Goal: Entertainment & Leisure: Consume media (video, audio)

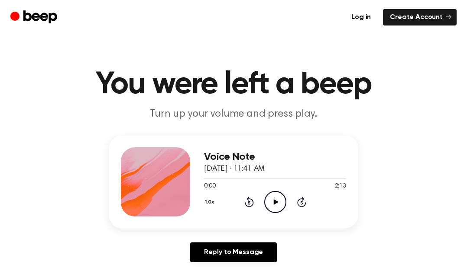
click at [271, 202] on icon "Play Audio" at bounding box center [275, 202] width 22 height 22
click at [271, 202] on icon "Pause Audio" at bounding box center [275, 202] width 22 height 22
click at [248, 201] on icon "Rewind 5 seconds" at bounding box center [249, 201] width 10 height 11
click at [246, 206] on icon at bounding box center [249, 202] width 9 height 10
click at [247, 205] on icon "Rewind 5 seconds" at bounding box center [249, 201] width 10 height 11
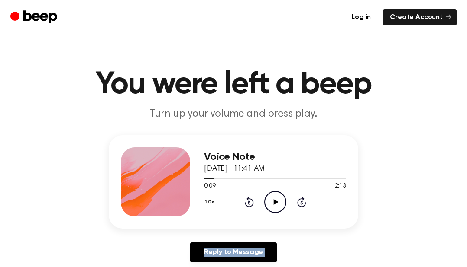
click at [244, 204] on icon "Rewind 5 seconds" at bounding box center [249, 201] width 10 height 11
click at [267, 201] on icon "Play Audio" at bounding box center [275, 202] width 22 height 22
click at [213, 202] on button "1.0x" at bounding box center [210, 202] width 13 height 15
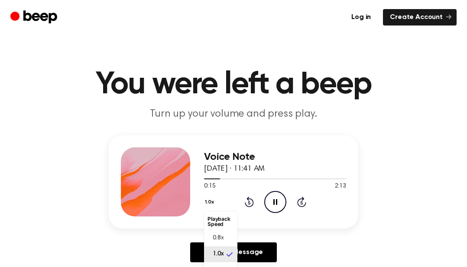
click at [218, 238] on span "0.8x" at bounding box center [218, 238] width 11 height 9
click at [209, 201] on button "0.8x" at bounding box center [211, 202] width 15 height 15
drag, startPoint x: 216, startPoint y: 251, endPoint x: 216, endPoint y: 237, distance: 14.3
click at [216, 237] on li "0.8x" at bounding box center [220, 239] width 33 height 16
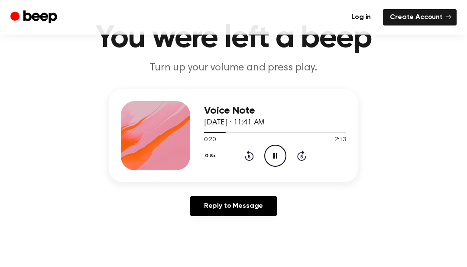
scroll to position [42, 0]
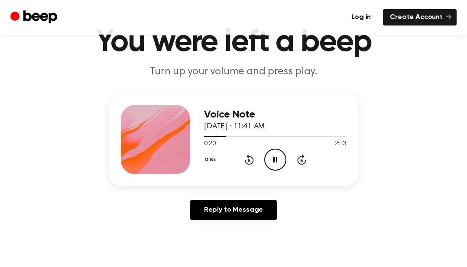
click at [207, 155] on button "0.8x" at bounding box center [211, 160] width 15 height 15
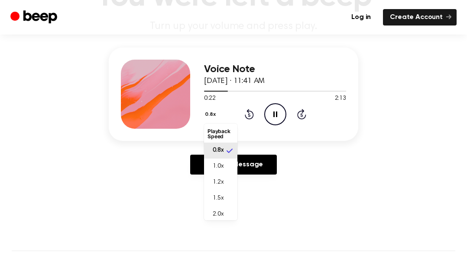
scroll to position [87, 0]
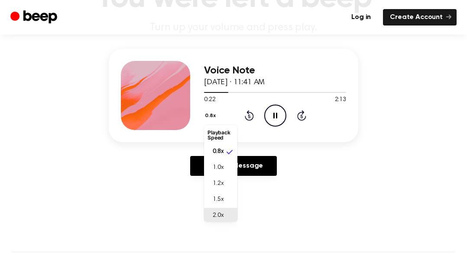
click at [218, 214] on span "2.0x" at bounding box center [218, 216] width 11 height 9
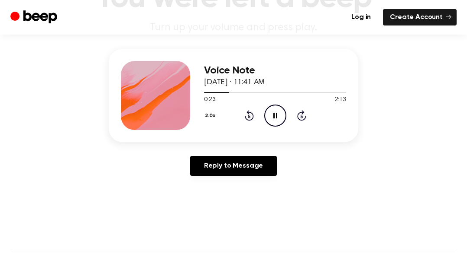
click at [213, 117] on button "2.0x" at bounding box center [211, 116] width 15 height 15
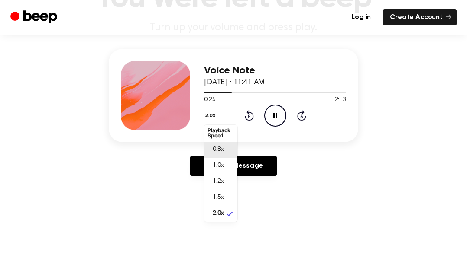
click at [215, 150] on span "0.8x" at bounding box center [218, 149] width 11 height 9
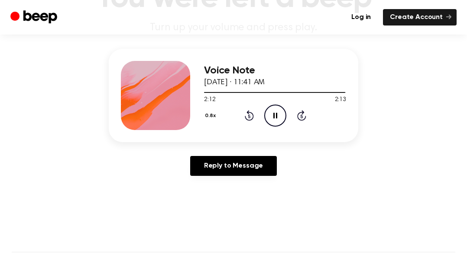
click at [274, 114] on icon "Pause Audio" at bounding box center [275, 116] width 22 height 22
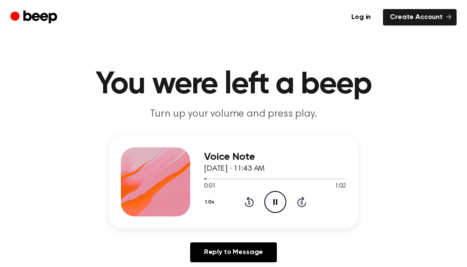
click at [210, 200] on button "1.0x" at bounding box center [210, 202] width 13 height 15
click at [218, 239] on span "0.8x" at bounding box center [218, 238] width 11 height 9
click at [274, 200] on icon at bounding box center [275, 203] width 5 height 6
click at [282, 201] on icon "Pause Audio" at bounding box center [275, 202] width 22 height 22
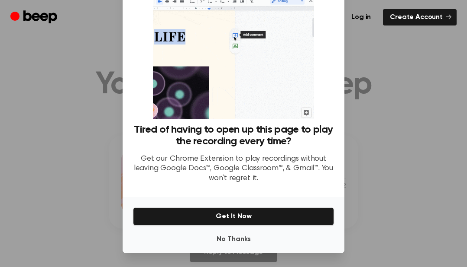
scroll to position [41, 0]
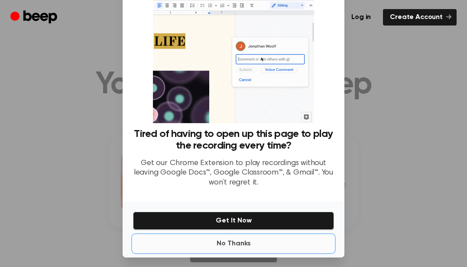
click at [233, 240] on button "No Thanks" at bounding box center [233, 243] width 201 height 17
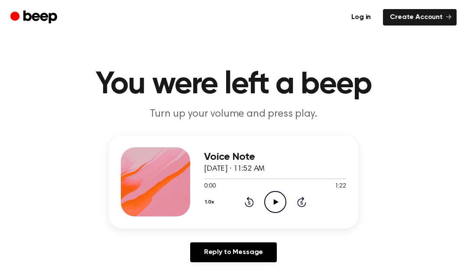
click at [208, 203] on button "1.0x" at bounding box center [210, 202] width 13 height 15
click at [225, 238] on li "0.8x" at bounding box center [220, 239] width 33 height 16
click at [284, 202] on icon "Play Audio" at bounding box center [275, 202] width 22 height 22
click at [275, 203] on icon "Pause Audio" at bounding box center [275, 202] width 22 height 22
click at [246, 204] on icon "Rewind 5 seconds" at bounding box center [249, 201] width 10 height 11
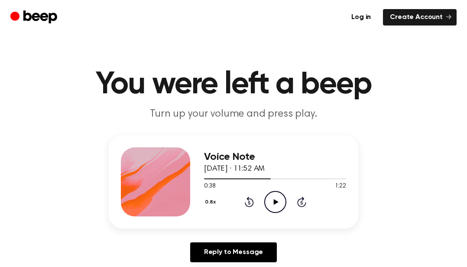
click at [288, 211] on div "0.8x Rewind 5 seconds Play Audio Skip 5 seconds" at bounding box center [275, 202] width 142 height 22
click at [271, 182] on div "0:38 1:22" at bounding box center [275, 186] width 142 height 9
drag, startPoint x: 274, startPoint y: 201, endPoint x: 283, endPoint y: 202, distance: 9.1
click at [285, 202] on icon "Play Audio" at bounding box center [275, 202] width 22 height 22
click at [275, 203] on icon at bounding box center [275, 203] width 5 height 6
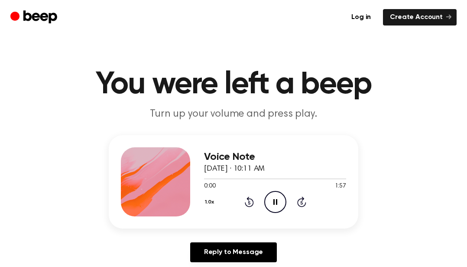
click at [211, 201] on button "1.0x" at bounding box center [210, 202] width 13 height 15
click at [214, 240] on span "0.8x" at bounding box center [218, 238] width 11 height 9
click at [391, 203] on div "Voice Note April 16, 2024 · 10:11 AM 0:00 1:57 Your browser does not support th…" at bounding box center [233, 202] width 446 height 134
click at [274, 203] on icon "Pause Audio" at bounding box center [275, 202] width 22 height 22
click at [274, 195] on icon "Play Audio" at bounding box center [275, 202] width 22 height 22
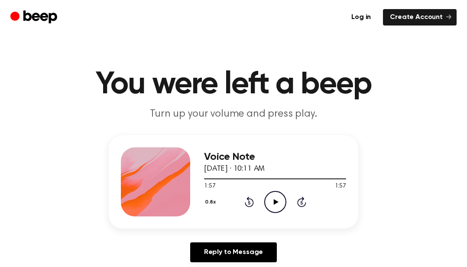
click at [343, 245] on div "Reply to Message" at bounding box center [233, 256] width 249 height 27
click at [276, 201] on icon at bounding box center [275, 203] width 5 height 6
click at [273, 202] on icon "Pause Audio" at bounding box center [275, 202] width 22 height 22
click at [404, 239] on div "Voice Note [DATE] · 10:15 AM 0:20 1:23 Your browser does not support the [objec…" at bounding box center [233, 202] width 446 height 134
click at [274, 208] on icon "Play Audio" at bounding box center [275, 202] width 22 height 22
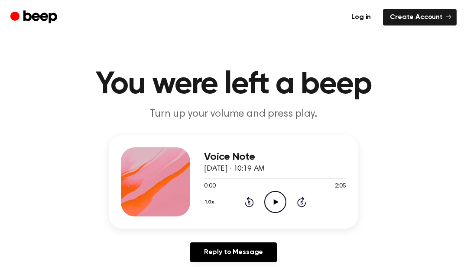
click at [278, 205] on icon "Play Audio" at bounding box center [275, 202] width 22 height 22
click at [207, 203] on button "1.0x" at bounding box center [210, 202] width 13 height 15
click at [222, 233] on li "0.8x" at bounding box center [220, 239] width 33 height 16
click at [248, 200] on icon at bounding box center [249, 202] width 9 height 10
click at [251, 199] on icon at bounding box center [249, 202] width 9 height 10
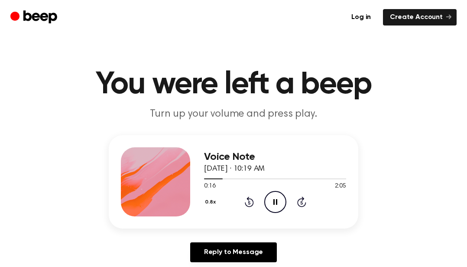
click at [247, 203] on div "0.8x Rewind 5 seconds Pause Audio Skip 5 seconds" at bounding box center [275, 202] width 142 height 22
click at [245, 205] on icon "Rewind 5 seconds" at bounding box center [249, 201] width 10 height 11
click at [414, 203] on div "Voice Note [DATE] · 10:19 AM 0:12 2:05 Your browser does not support the [objec…" at bounding box center [233, 202] width 446 height 134
drag, startPoint x: 245, startPoint y: 208, endPoint x: 243, endPoint y: 203, distance: 4.7
click at [243, 203] on div "0.8x Rewind 5 seconds Pause Audio Skip 5 seconds" at bounding box center [275, 202] width 142 height 22
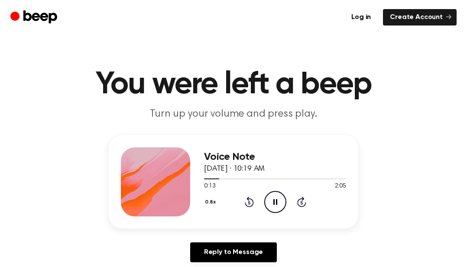
click at [249, 201] on icon "Rewind 5 seconds" at bounding box center [249, 201] width 10 height 11
click at [245, 203] on icon at bounding box center [249, 202] width 9 height 10
click at [250, 202] on icon "Rewind 5 seconds" at bounding box center [249, 201] width 10 height 11
click at [248, 203] on icon "Rewind 5 seconds" at bounding box center [249, 201] width 10 height 11
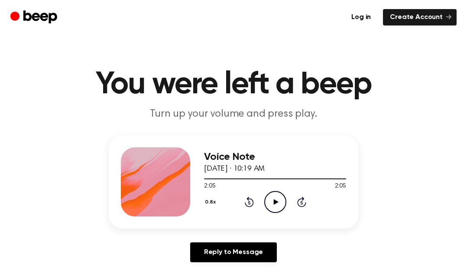
click at [272, 201] on icon "Play Audio" at bounding box center [275, 202] width 22 height 22
click at [272, 201] on icon "Pause Audio" at bounding box center [275, 202] width 22 height 22
click at [221, 179] on div at bounding box center [216, 179] width 25 height 1
click at [221, 179] on div at bounding box center [275, 179] width 142 height 1
drag, startPoint x: 222, startPoint y: 179, endPoint x: 214, endPoint y: 180, distance: 8.7
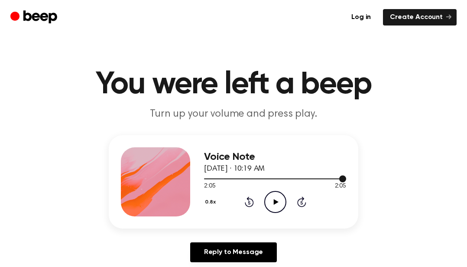
click at [214, 180] on div at bounding box center [275, 178] width 142 height 7
